Goal: Transaction & Acquisition: Purchase product/service

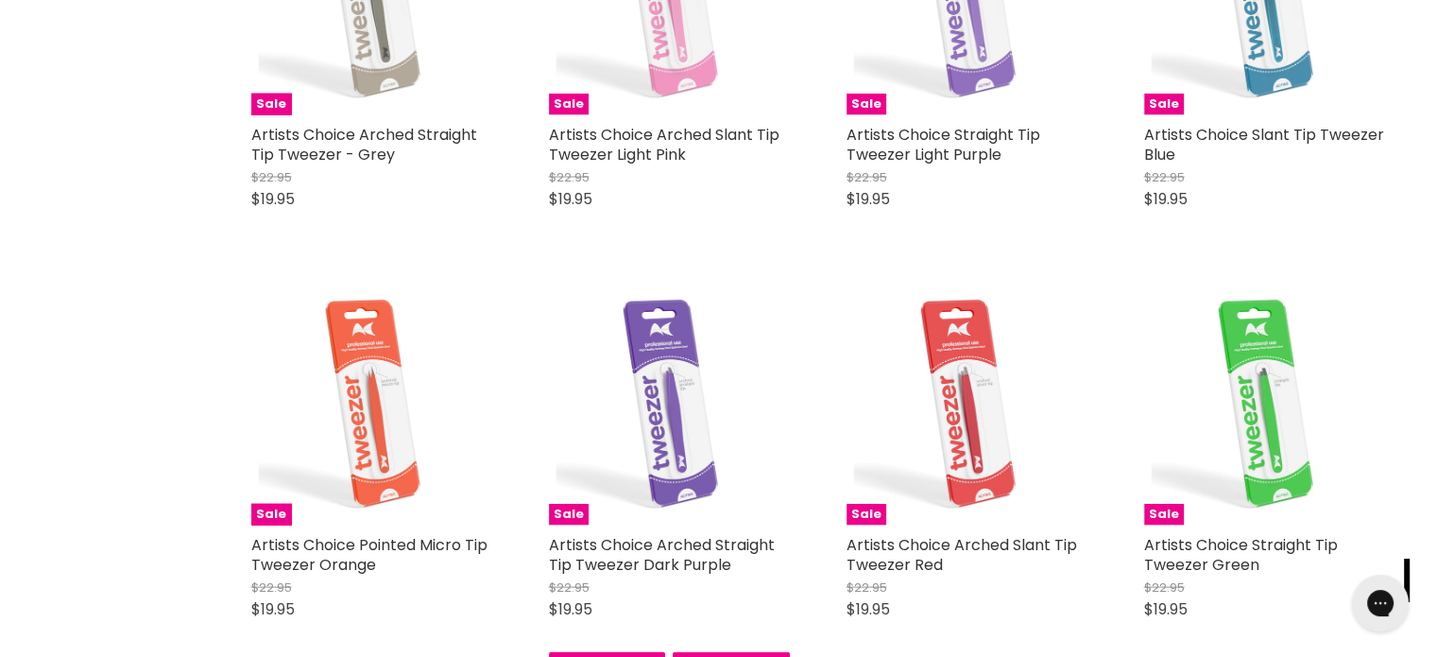
scroll to position [3966, 0]
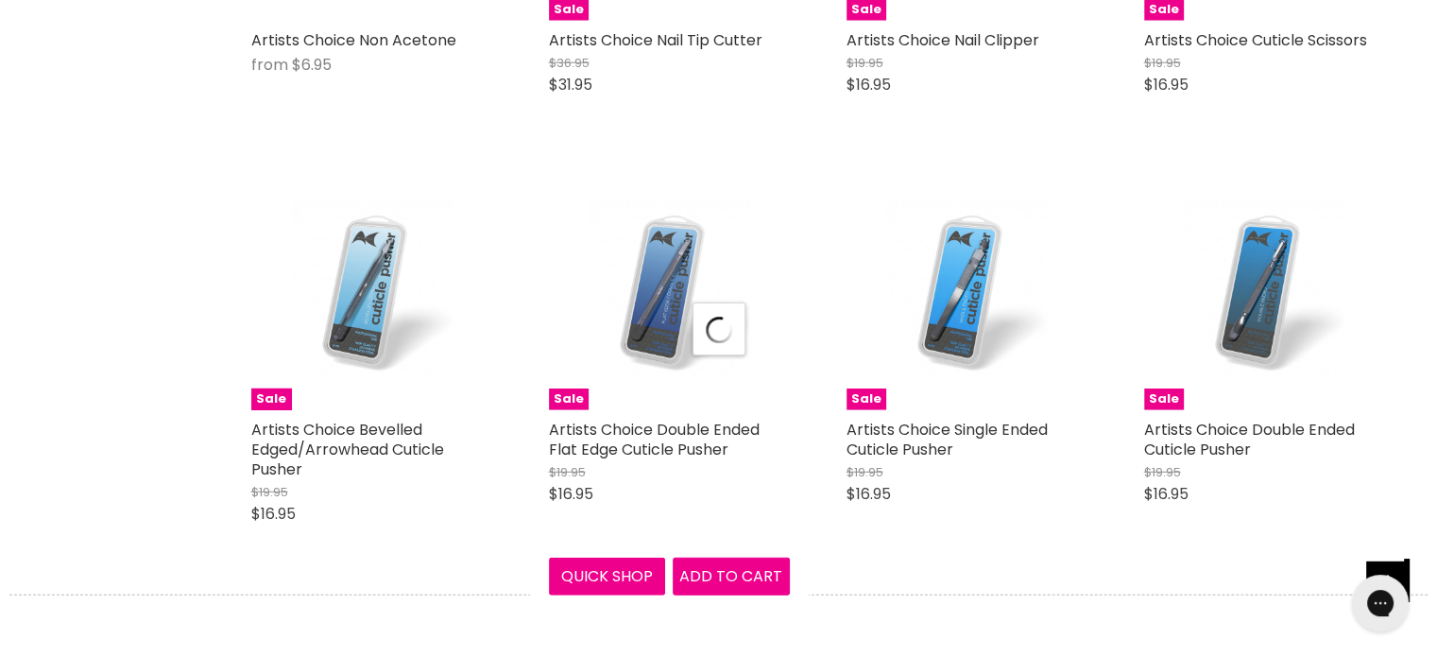
scroll to position [5194, 0]
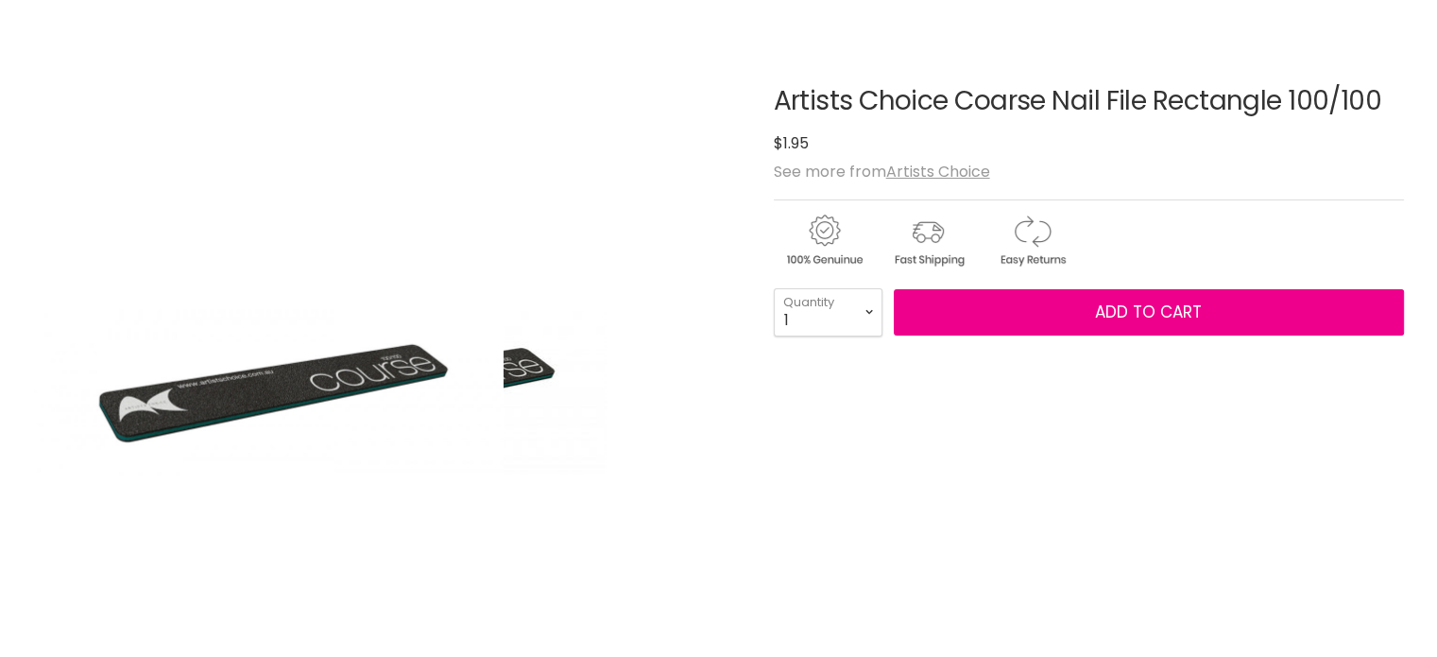
scroll to position [189, 0]
click at [345, 396] on img "Artists Choice Coarse Nail File Rectangle 100/100 image. Click or Scroll to Zoo…" at bounding box center [268, 392] width 470 height 706
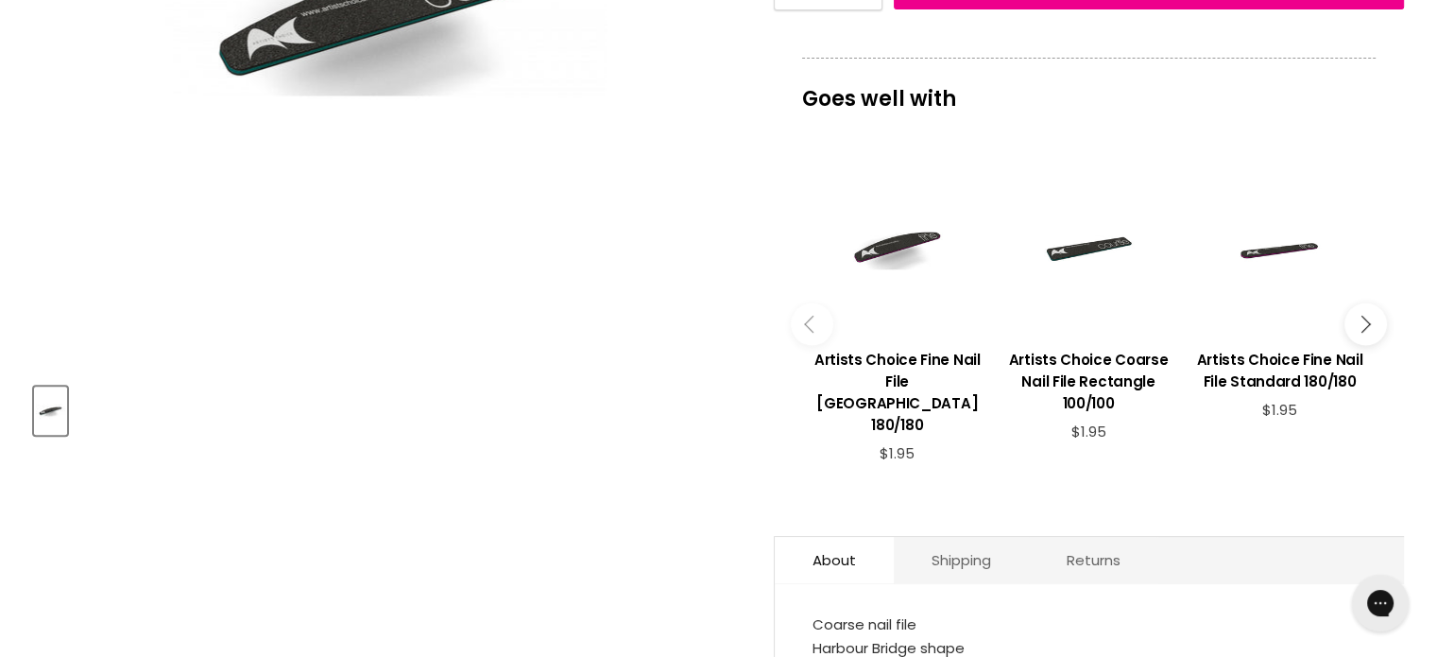
scroll to position [188, 0]
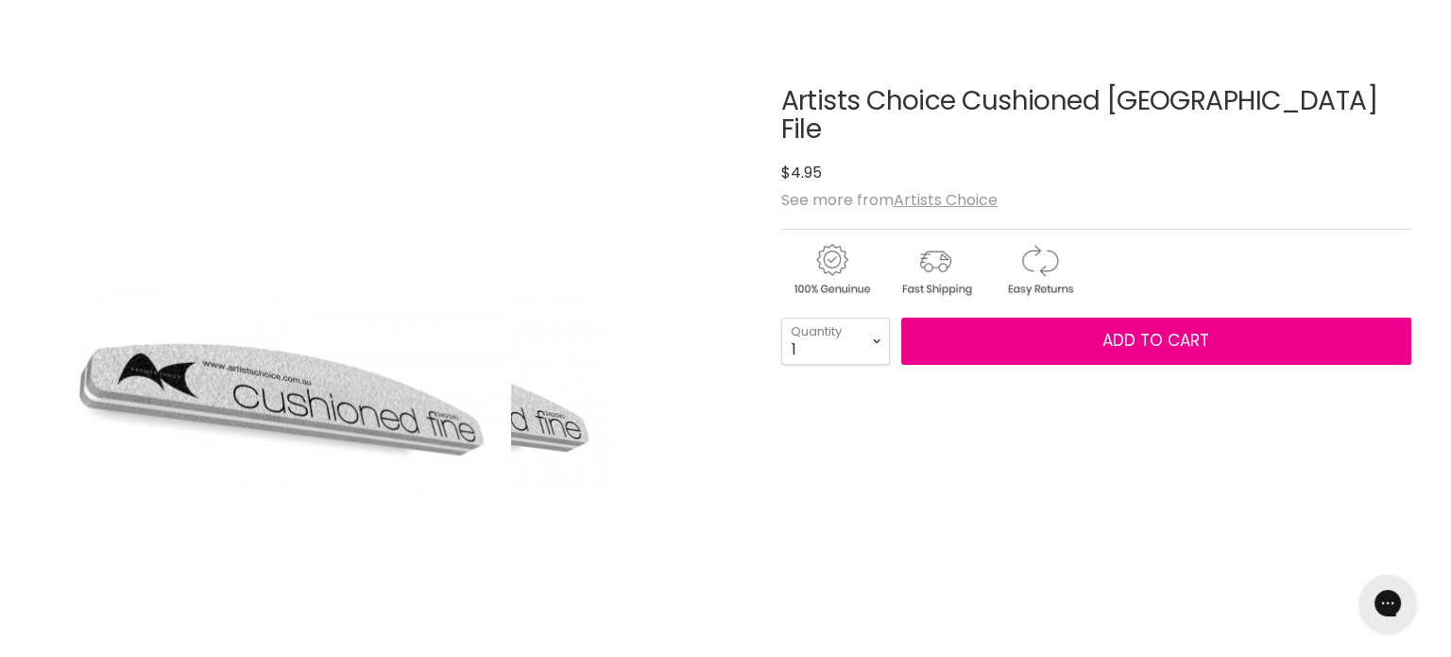
scroll to position [283, 0]
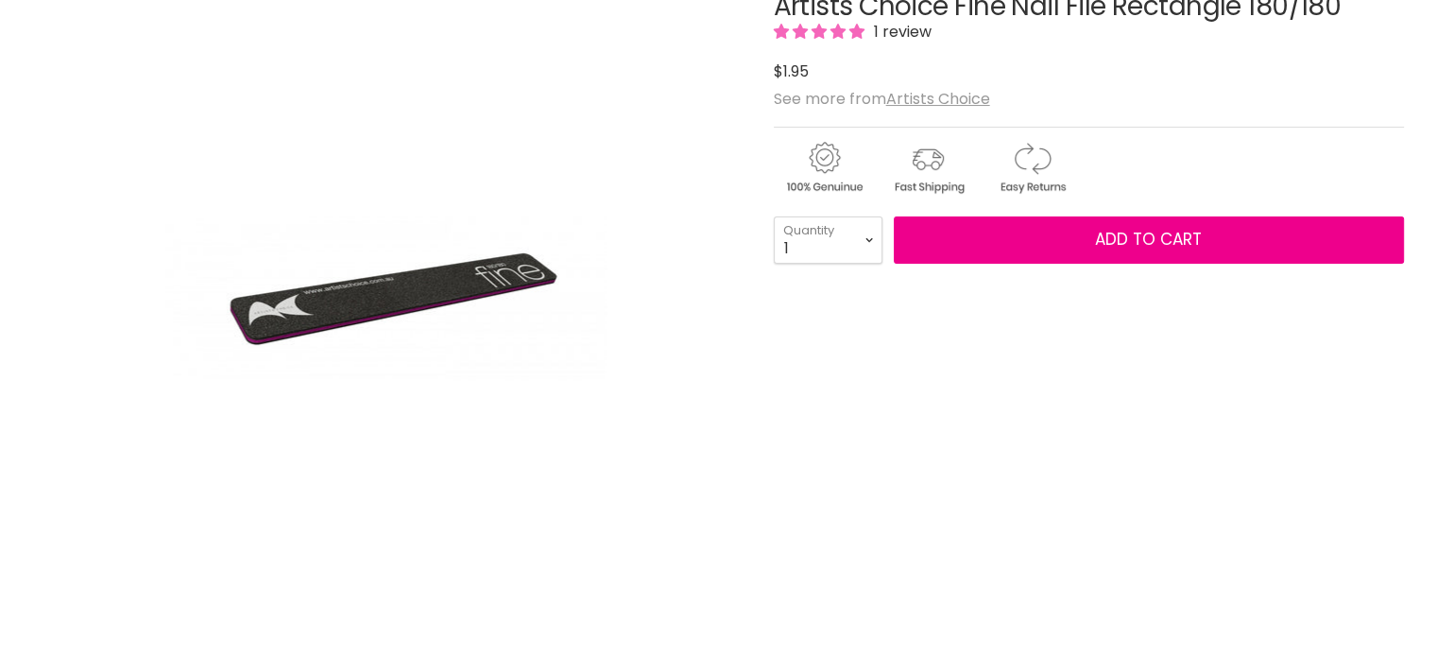
click at [377, 317] on img "Artists Choice Fine Nail File Rectangle 180/180 image. Click or Scroll to Zoom." at bounding box center [385, 297] width 441 height 661
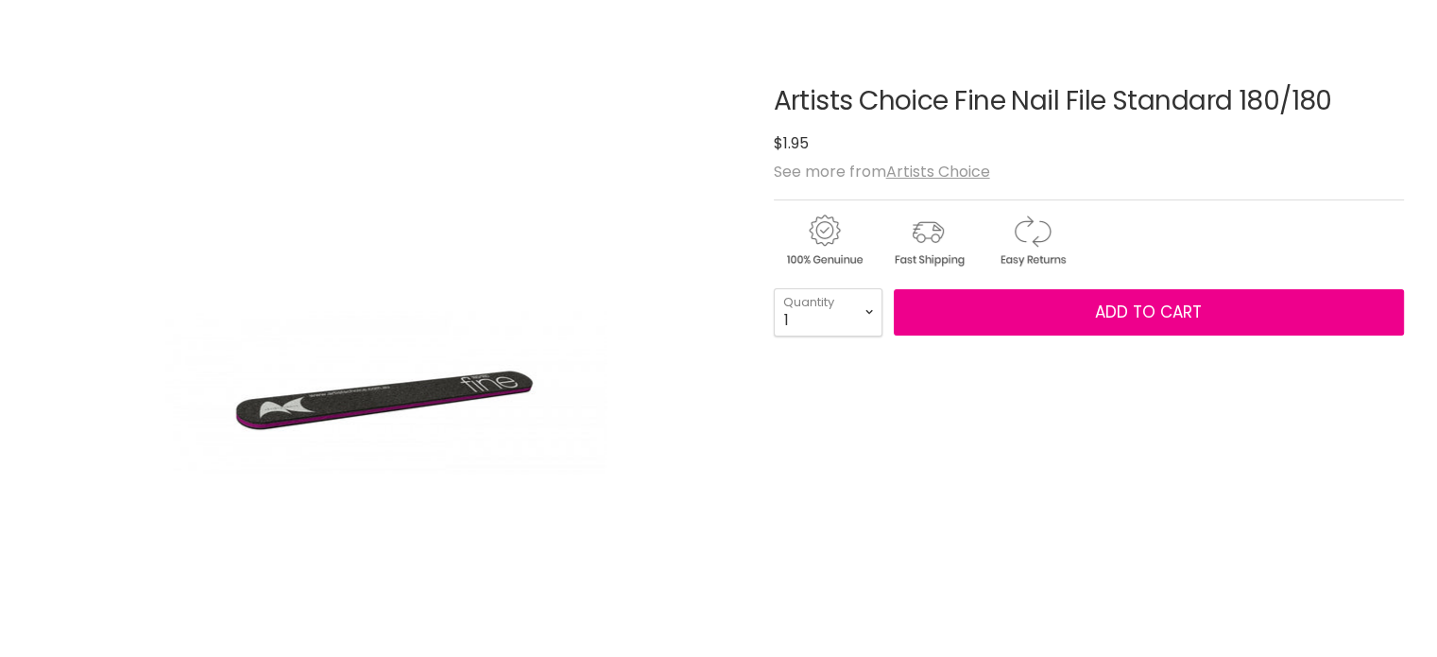
scroll to position [189, 0]
click at [421, 401] on img "Artists Choice Fine Nail File Standard 180/180 image. Click or Scroll to Zoom." at bounding box center [268, 392] width 470 height 706
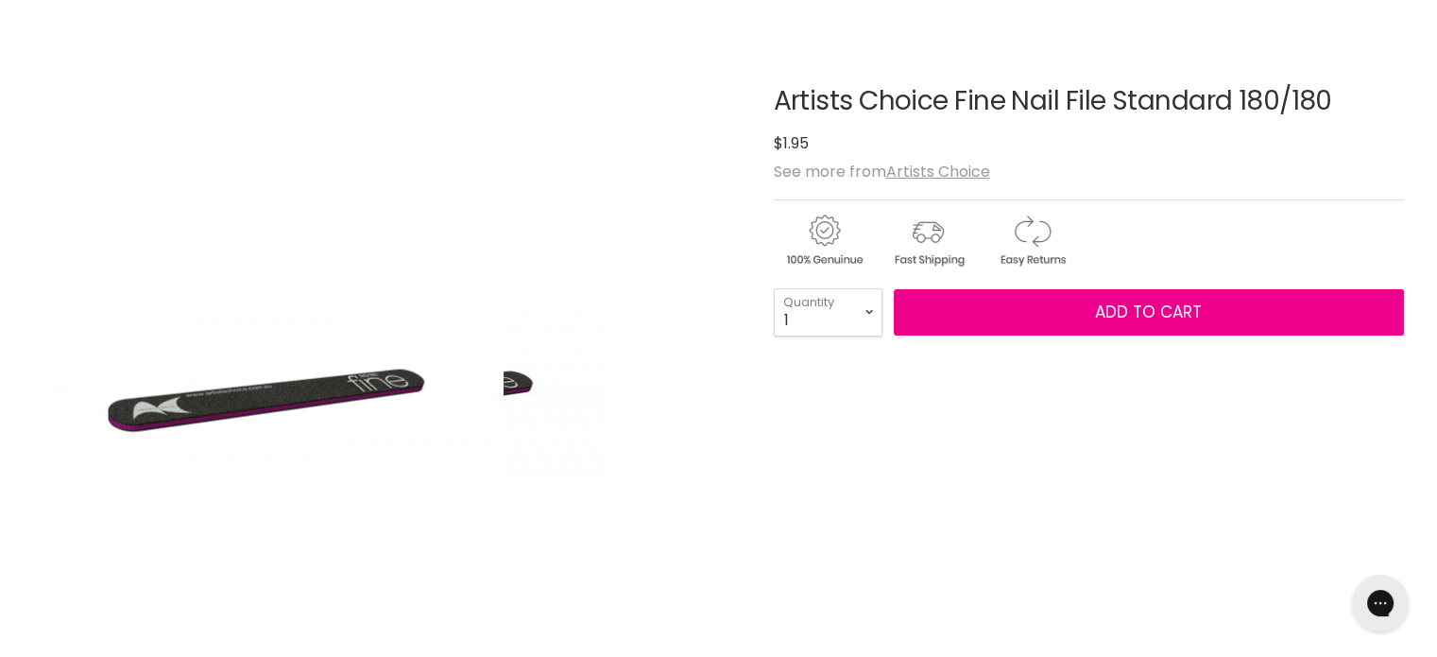
scroll to position [0, 0]
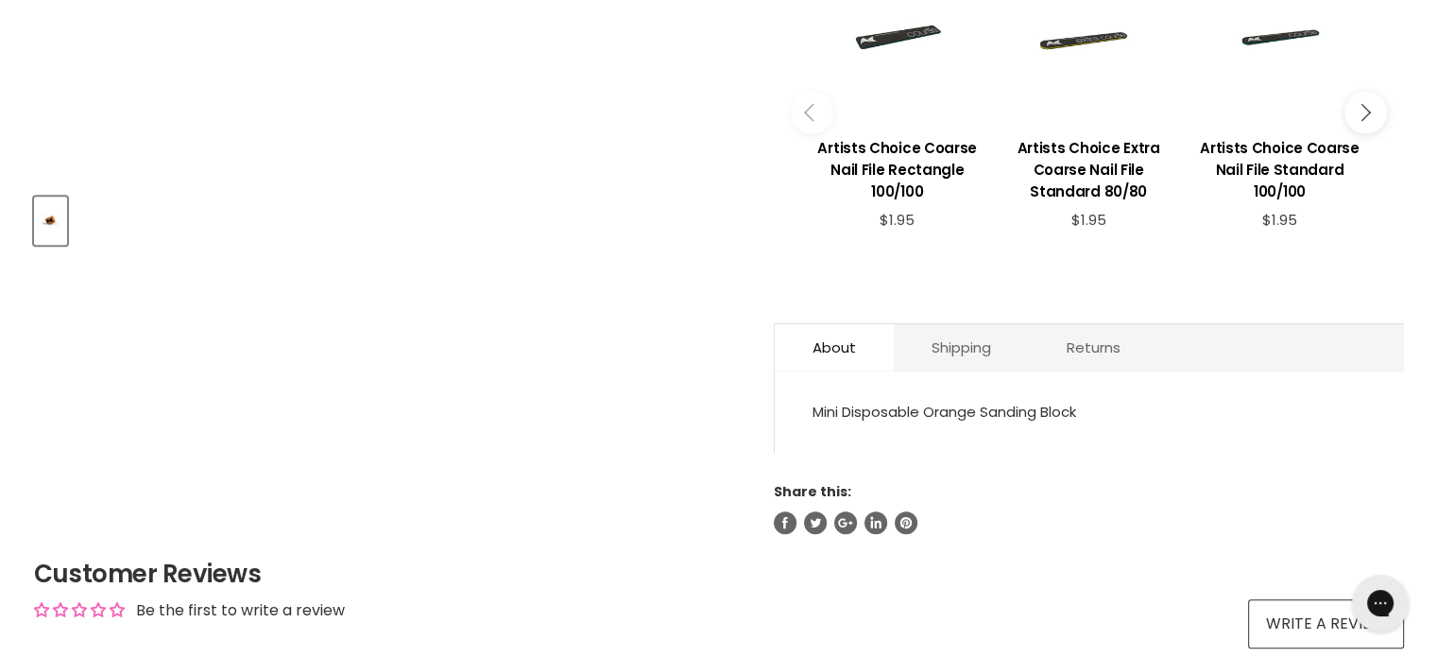
scroll to position [472, 0]
